Goal: Task Accomplishment & Management: Manage account settings

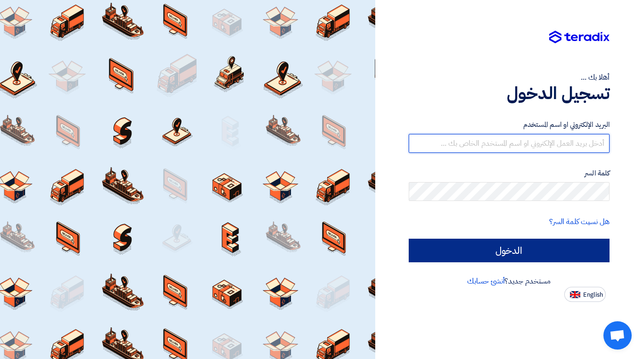
type input "[EMAIL_ADDRESS][DOMAIN_NAME]"
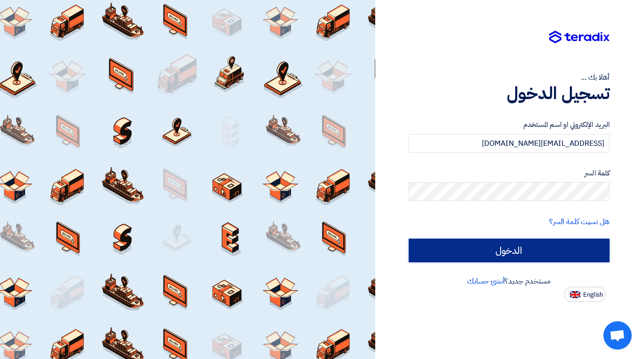
click at [504, 247] on input "الدخول" at bounding box center [509, 251] width 201 height 24
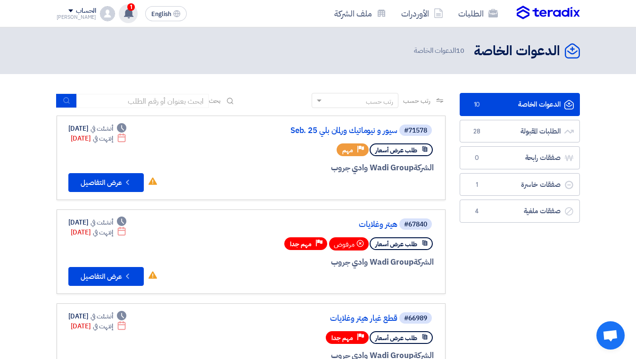
click at [123, 17] on icon at bounding box center [128, 13] width 10 height 10
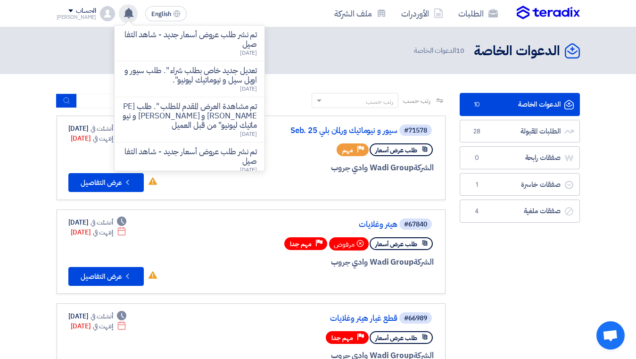
click at [123, 17] on icon at bounding box center [128, 13] width 10 height 10
